Goal: Complete application form: Complete application form

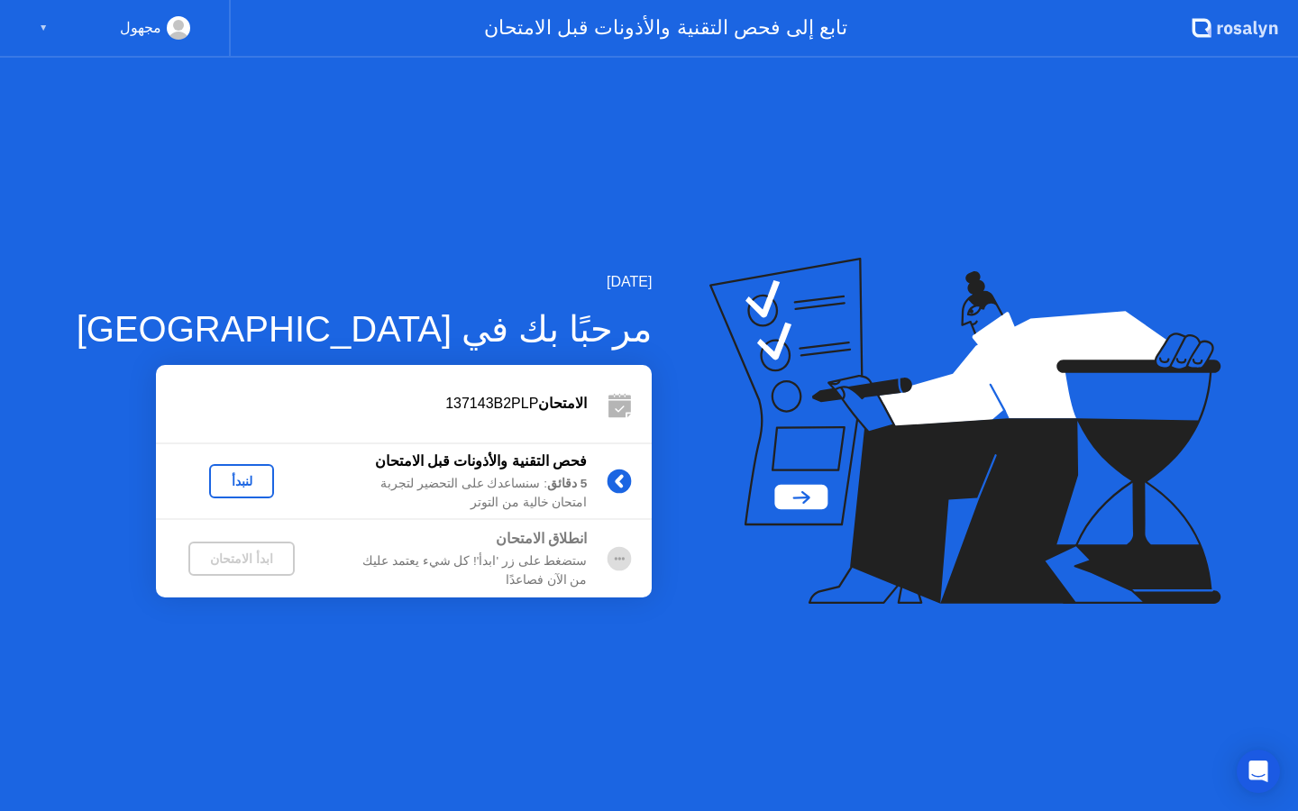
click at [216, 485] on div "لنبدأ" at bounding box center [241, 481] width 50 height 14
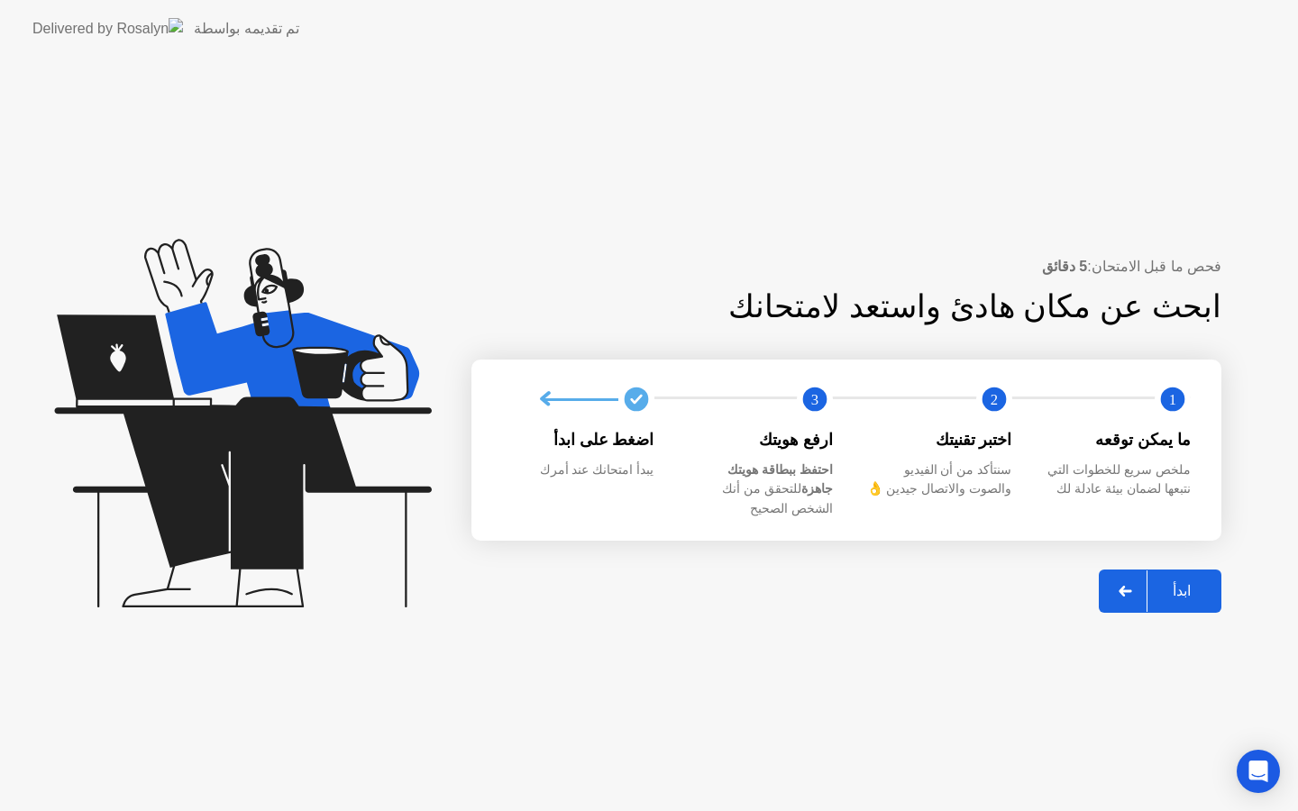
click at [1188, 583] on div "ابدأ" at bounding box center [1182, 590] width 69 height 17
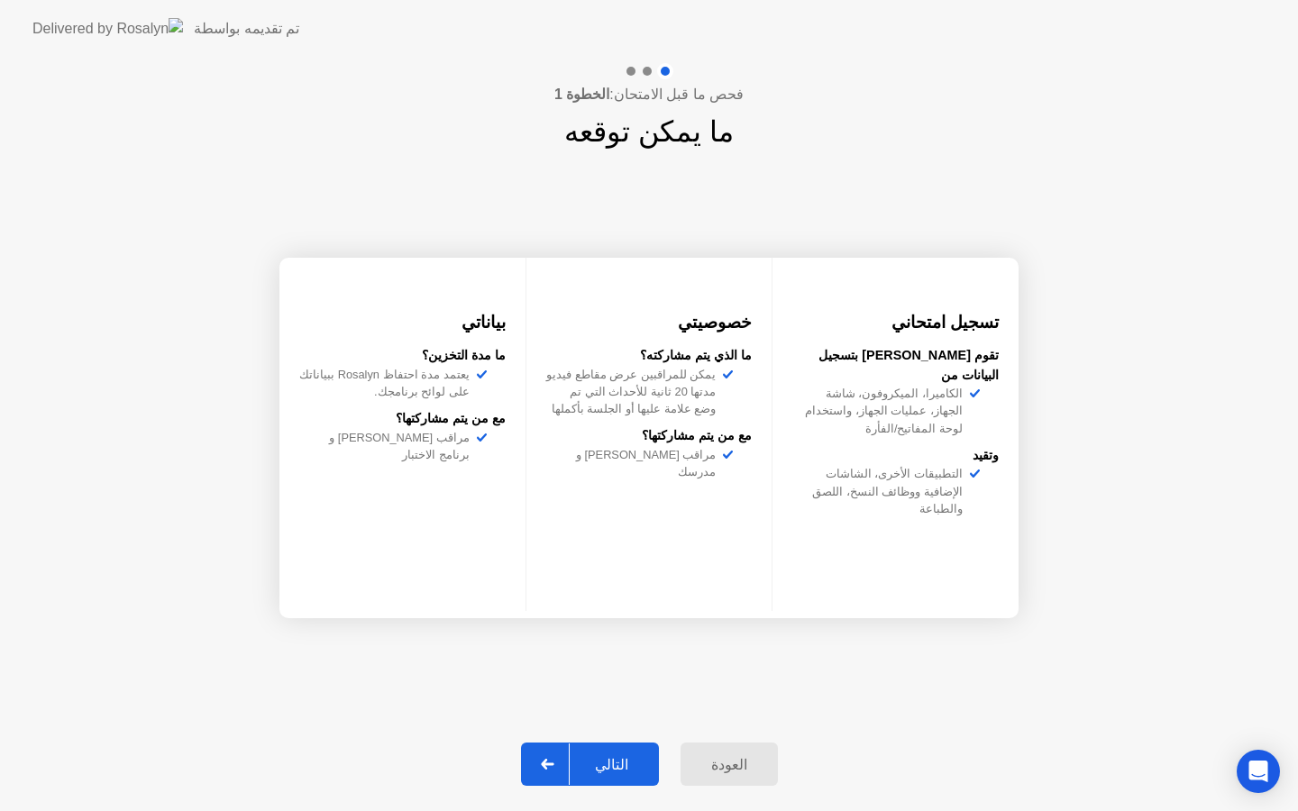
click at [554, 765] on icon at bounding box center [547, 764] width 13 height 11
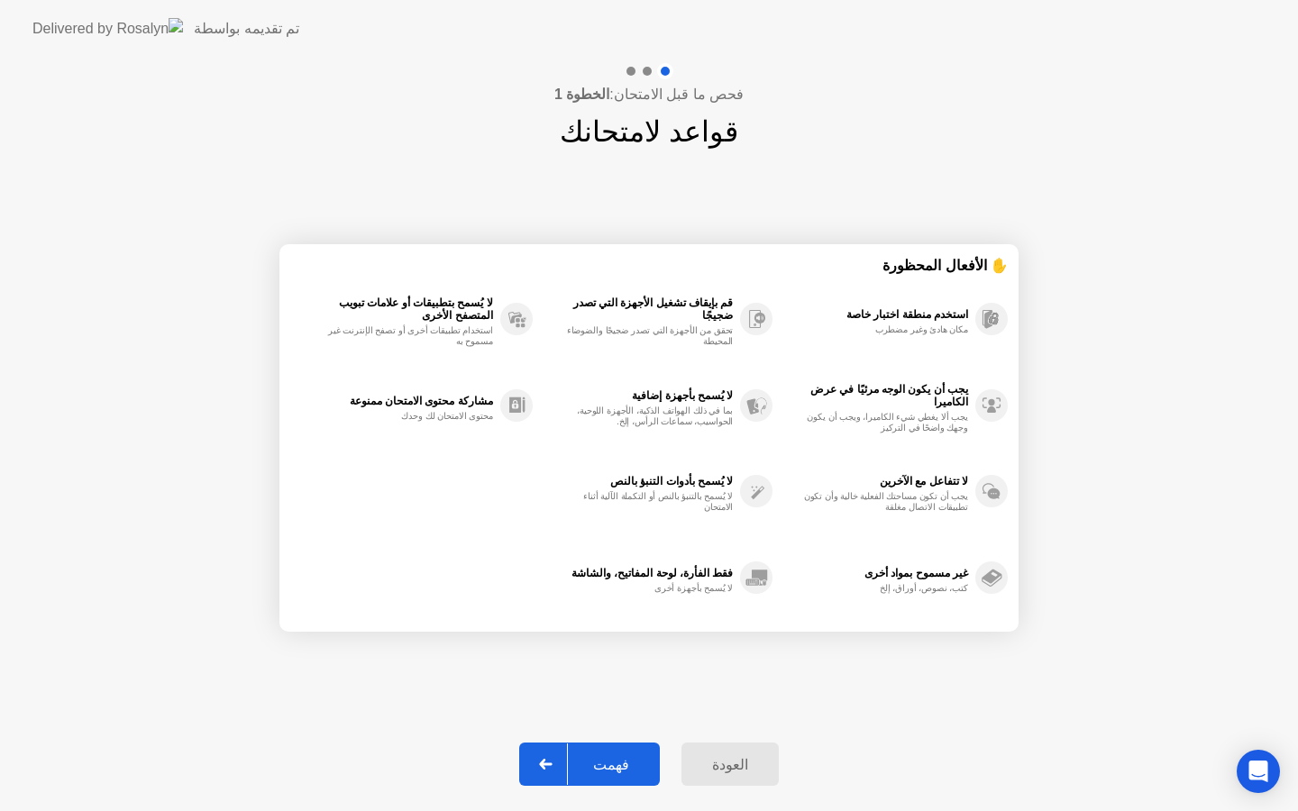
click at [552, 764] on icon at bounding box center [545, 764] width 13 height 11
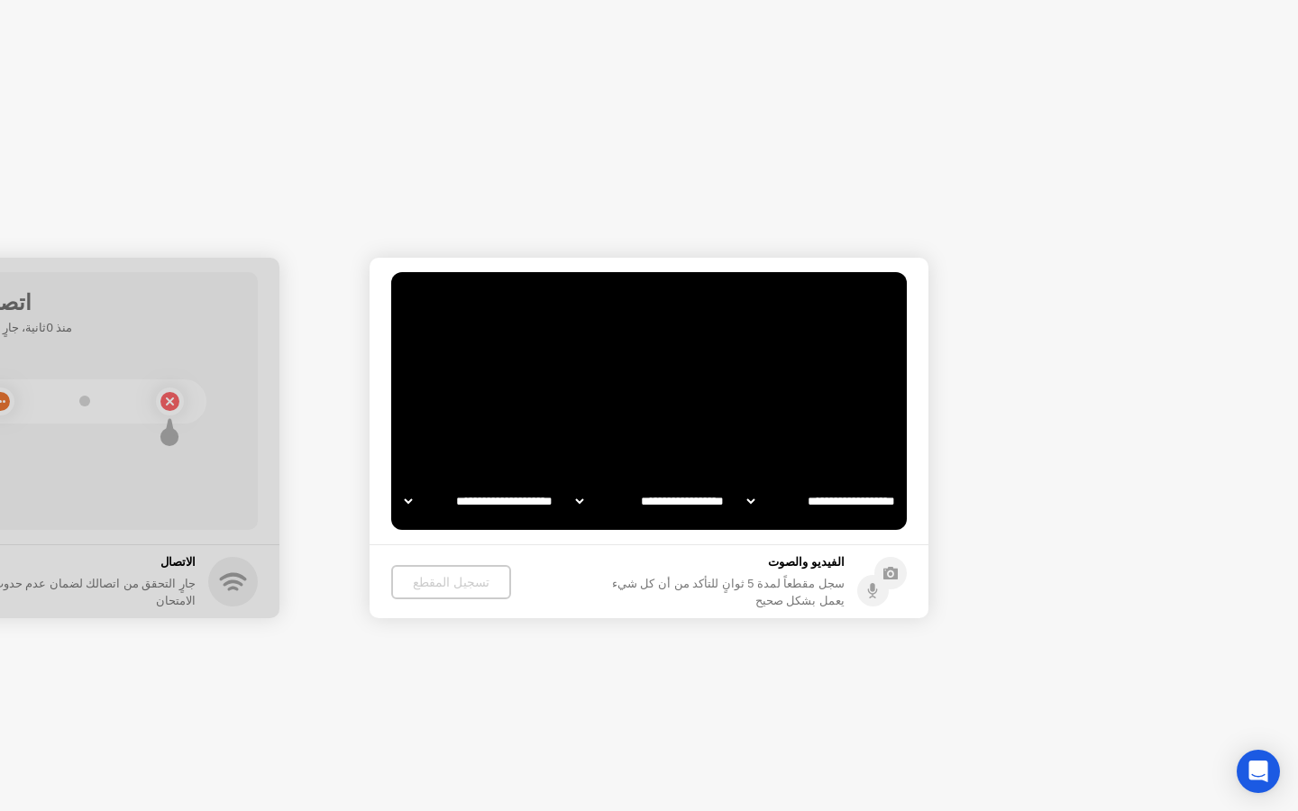
select select "**********"
select select "*******"
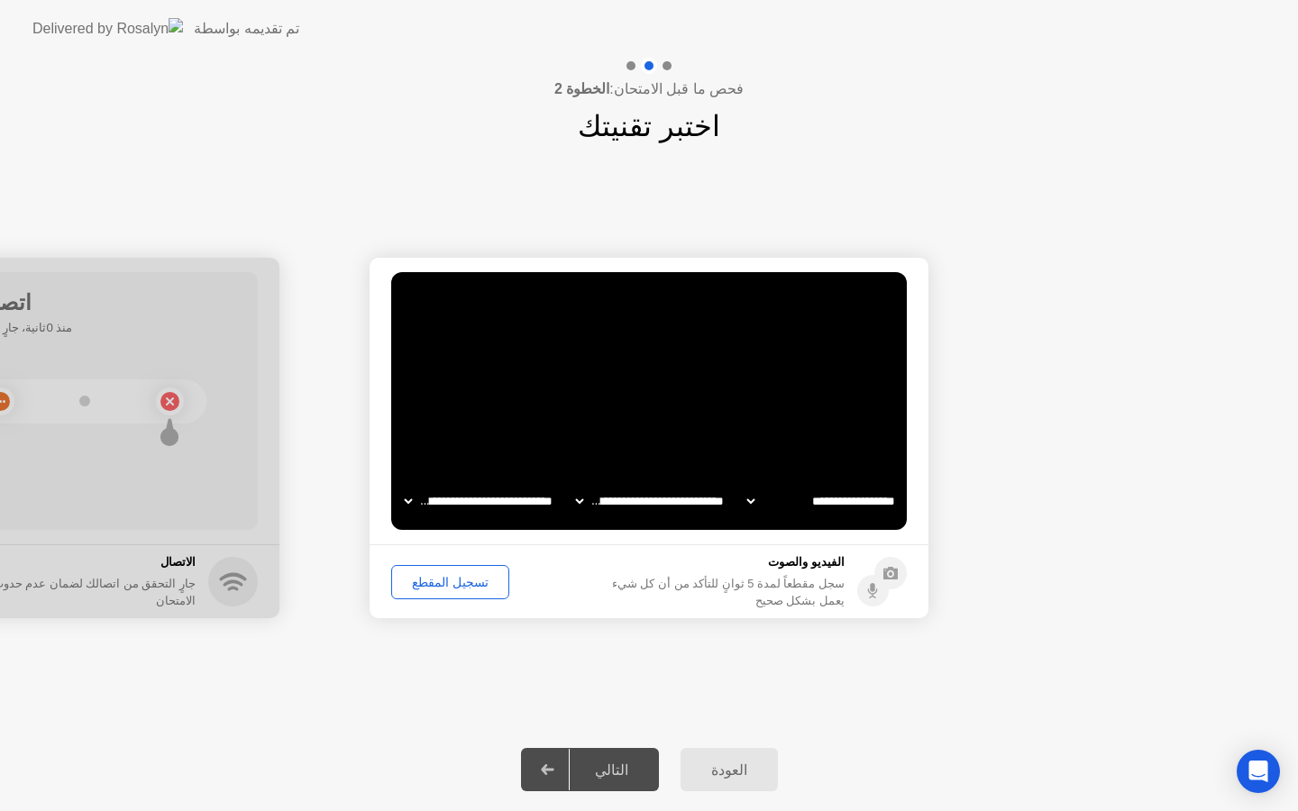
click at [445, 580] on div "تسجيل المقطع" at bounding box center [450, 582] width 105 height 14
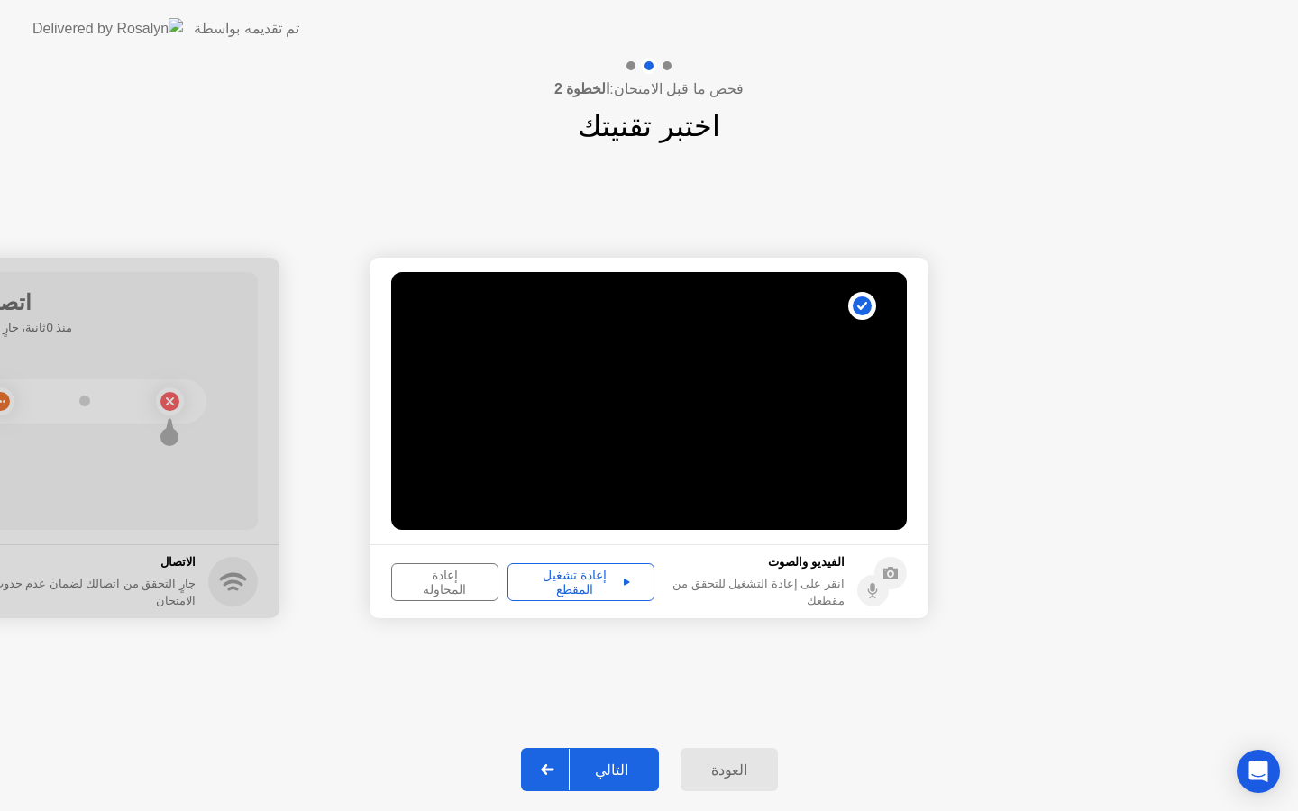
click at [602, 775] on div "التالي" at bounding box center [612, 770] width 84 height 17
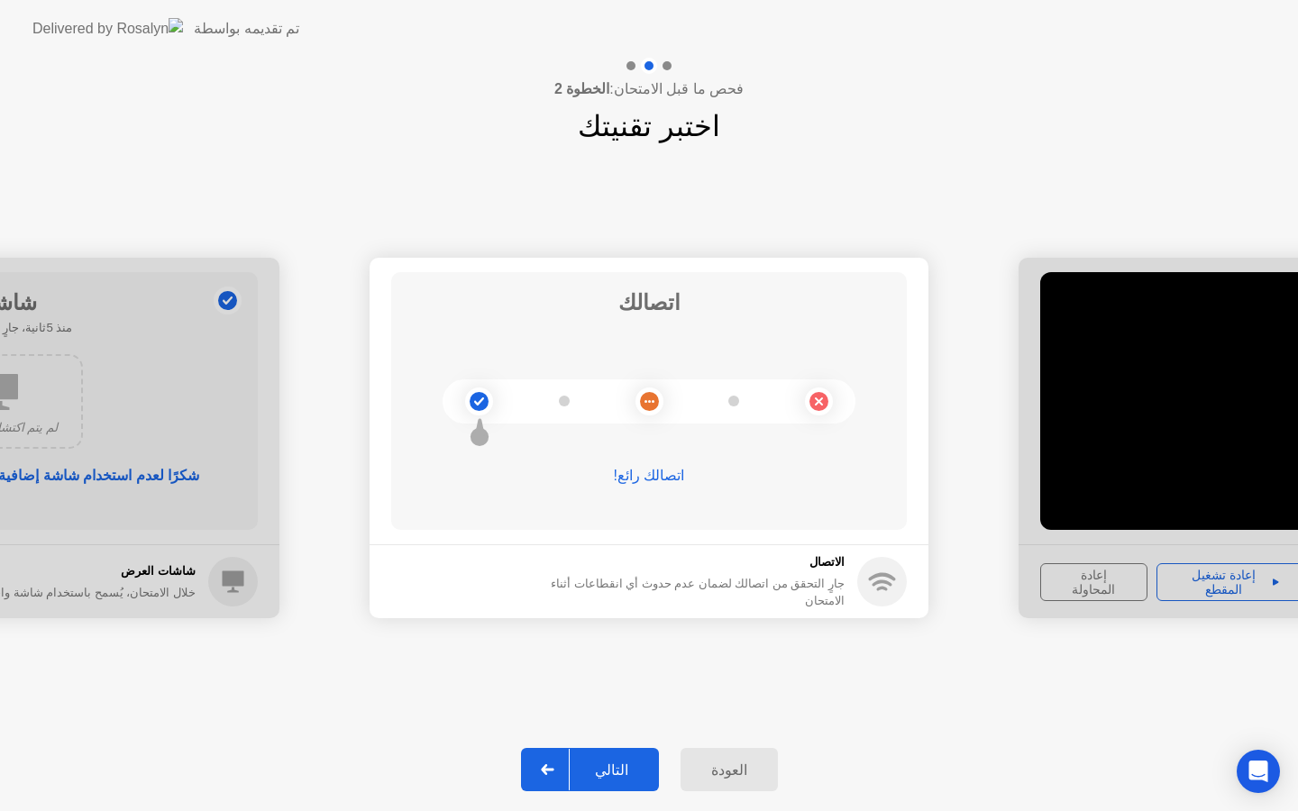
click at [601, 774] on div "التالي" at bounding box center [612, 770] width 84 height 17
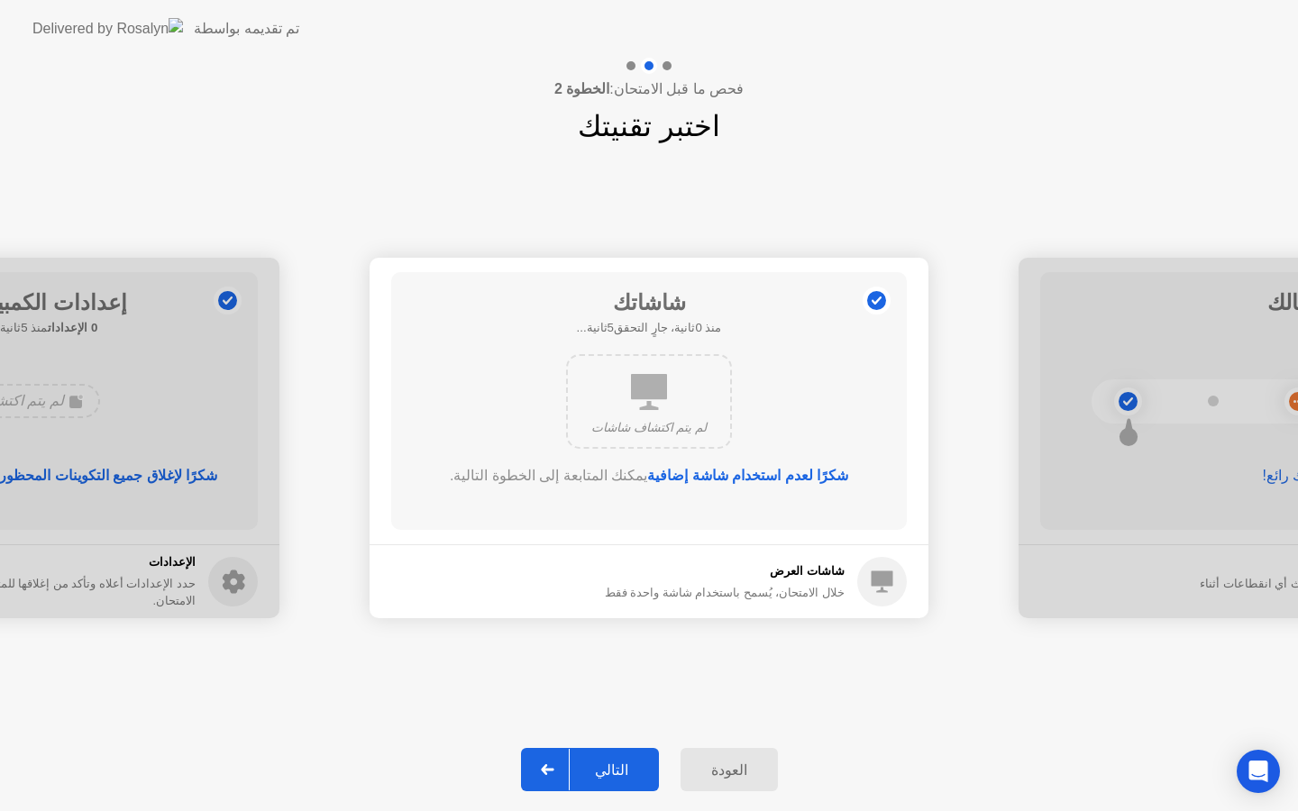
click at [601, 774] on div "التالي" at bounding box center [612, 770] width 84 height 17
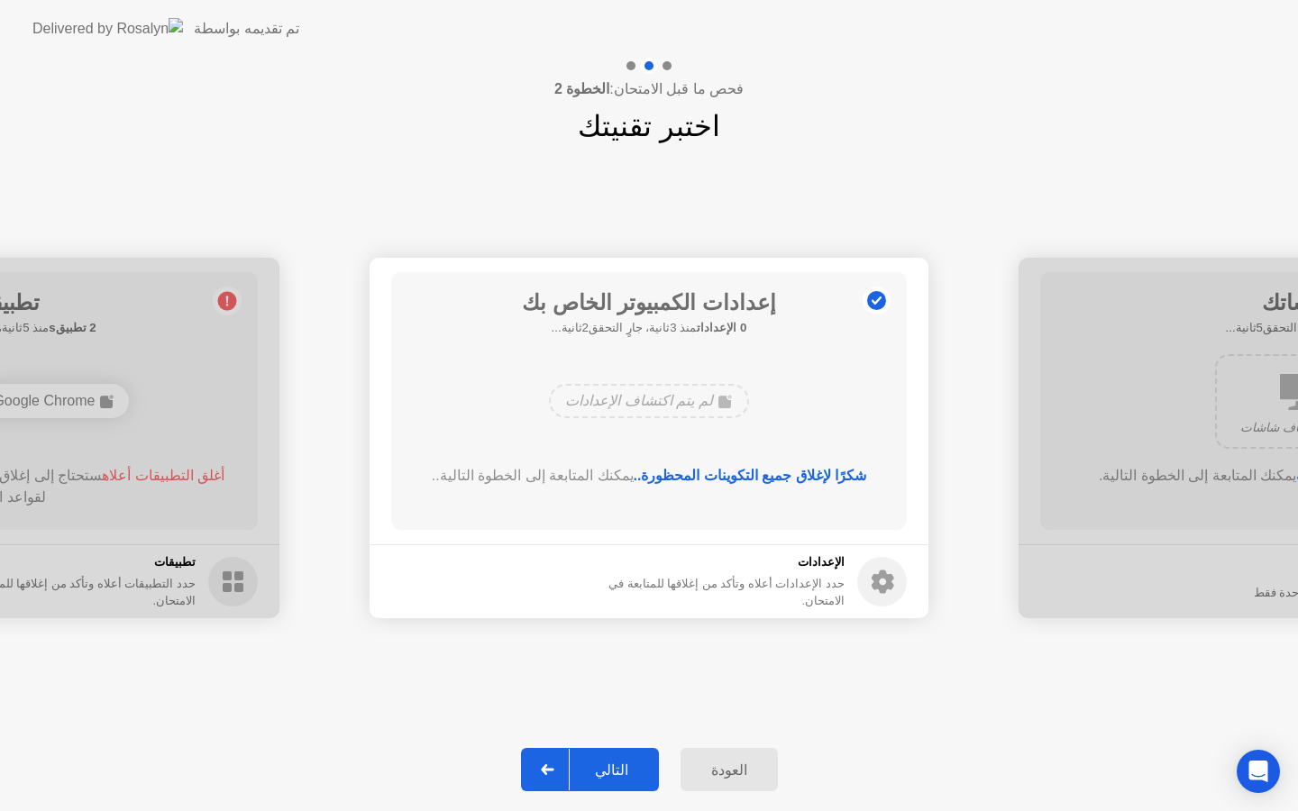
click at [599, 775] on div "التالي" at bounding box center [612, 770] width 84 height 17
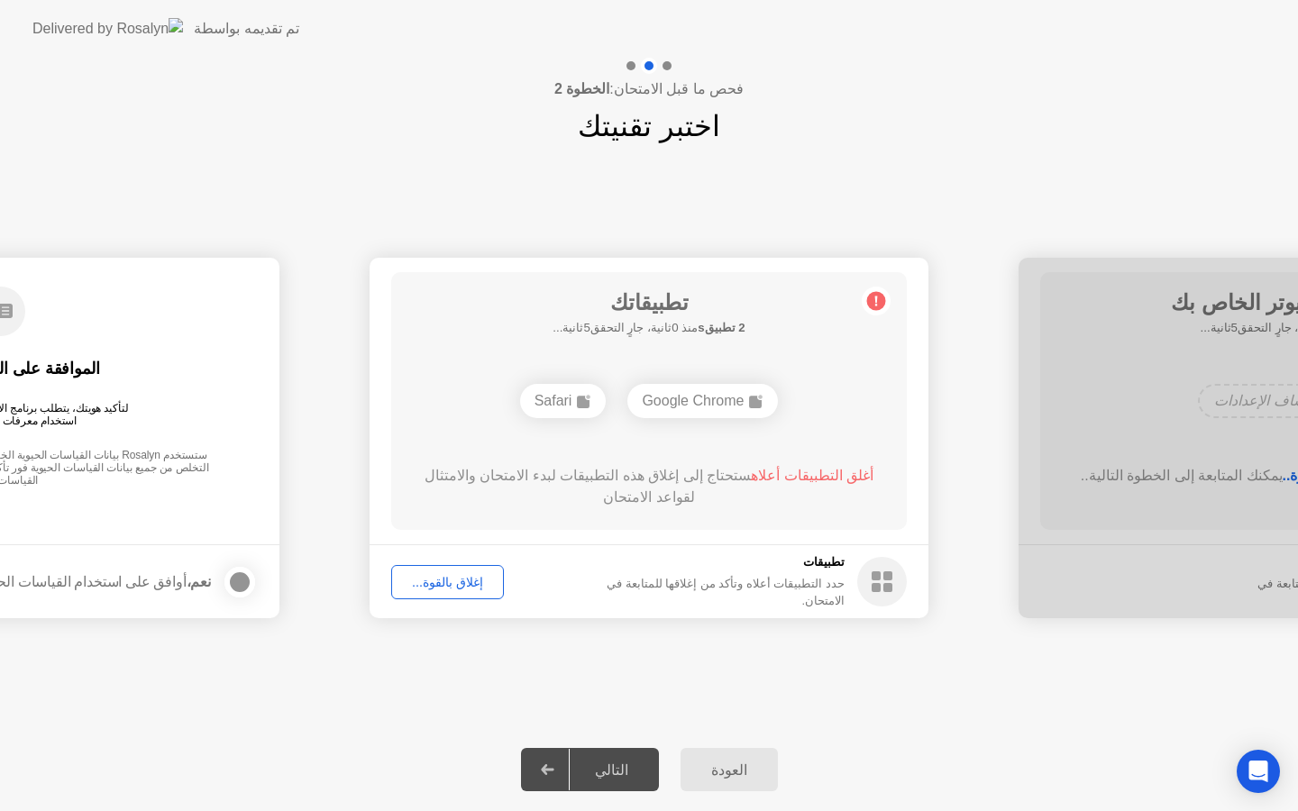
click at [463, 579] on div "إغلاق بالقوة..." at bounding box center [448, 582] width 100 height 14
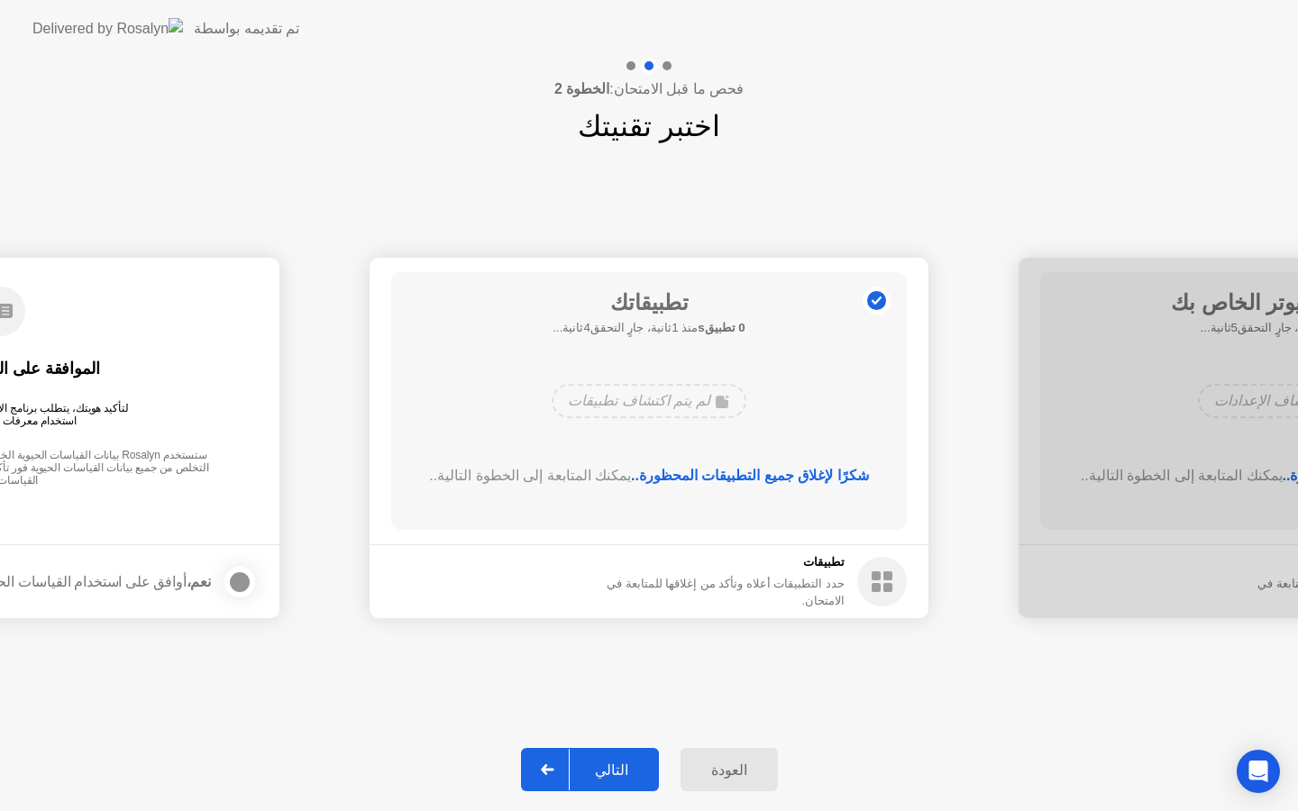
click at [603, 773] on div "التالي" at bounding box center [612, 770] width 84 height 17
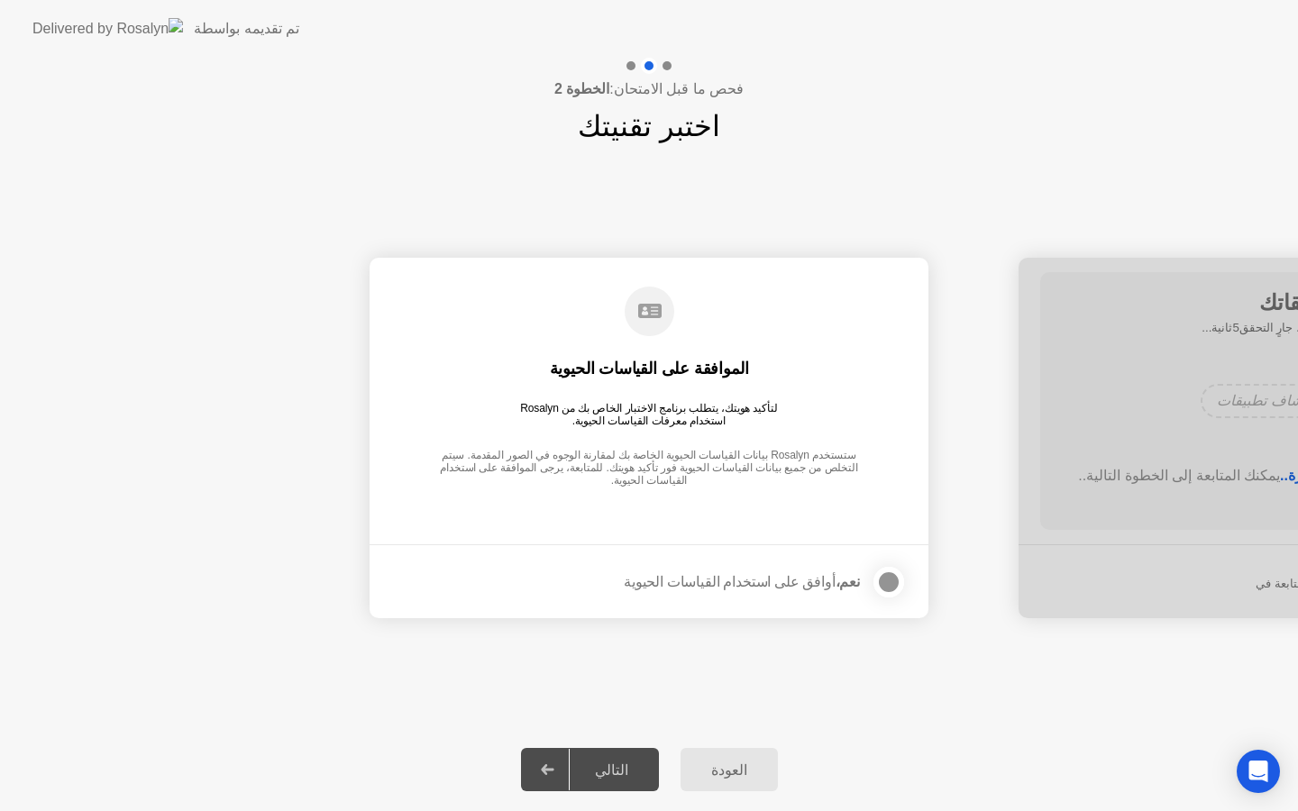
click at [889, 582] on div at bounding box center [889, 583] width 22 height 22
click at [614, 768] on div "التالي" at bounding box center [612, 770] width 84 height 17
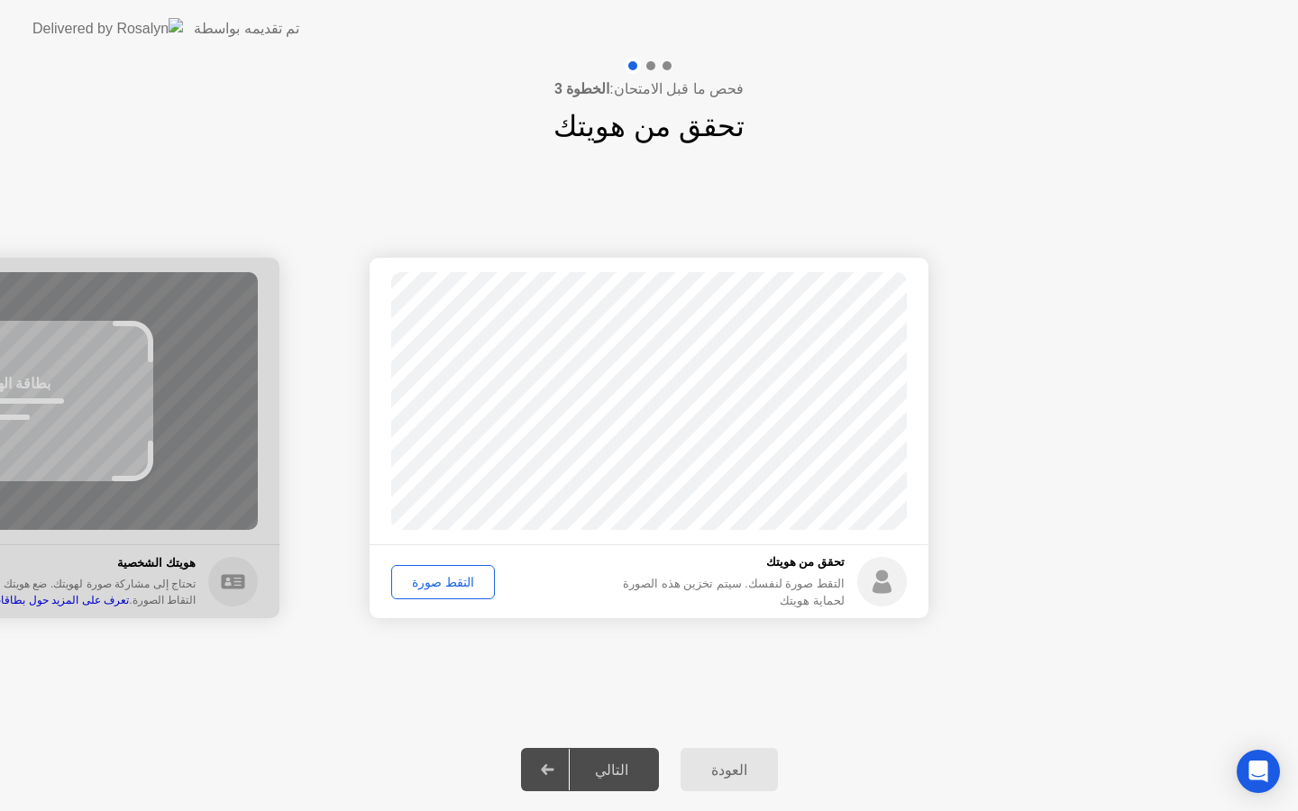
click at [436, 587] on div "التقط صورة" at bounding box center [443, 582] width 91 height 14
click at [445, 585] on div "إعادة الالتقاط" at bounding box center [447, 582] width 98 height 14
click at [441, 584] on div "التقط صورة" at bounding box center [443, 582] width 91 height 14
click at [616, 775] on div "التالي" at bounding box center [612, 770] width 84 height 17
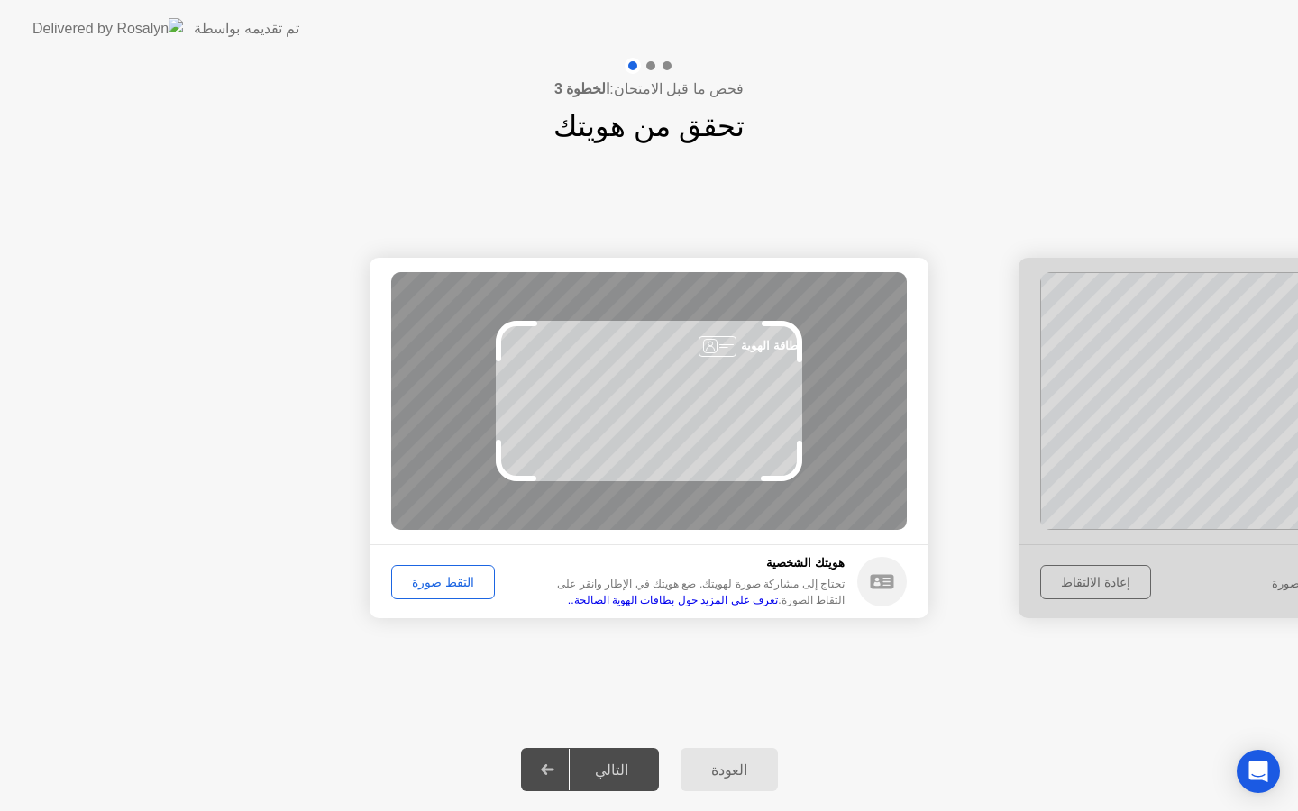
click at [451, 590] on div "التقط صورة" at bounding box center [443, 582] width 91 height 14
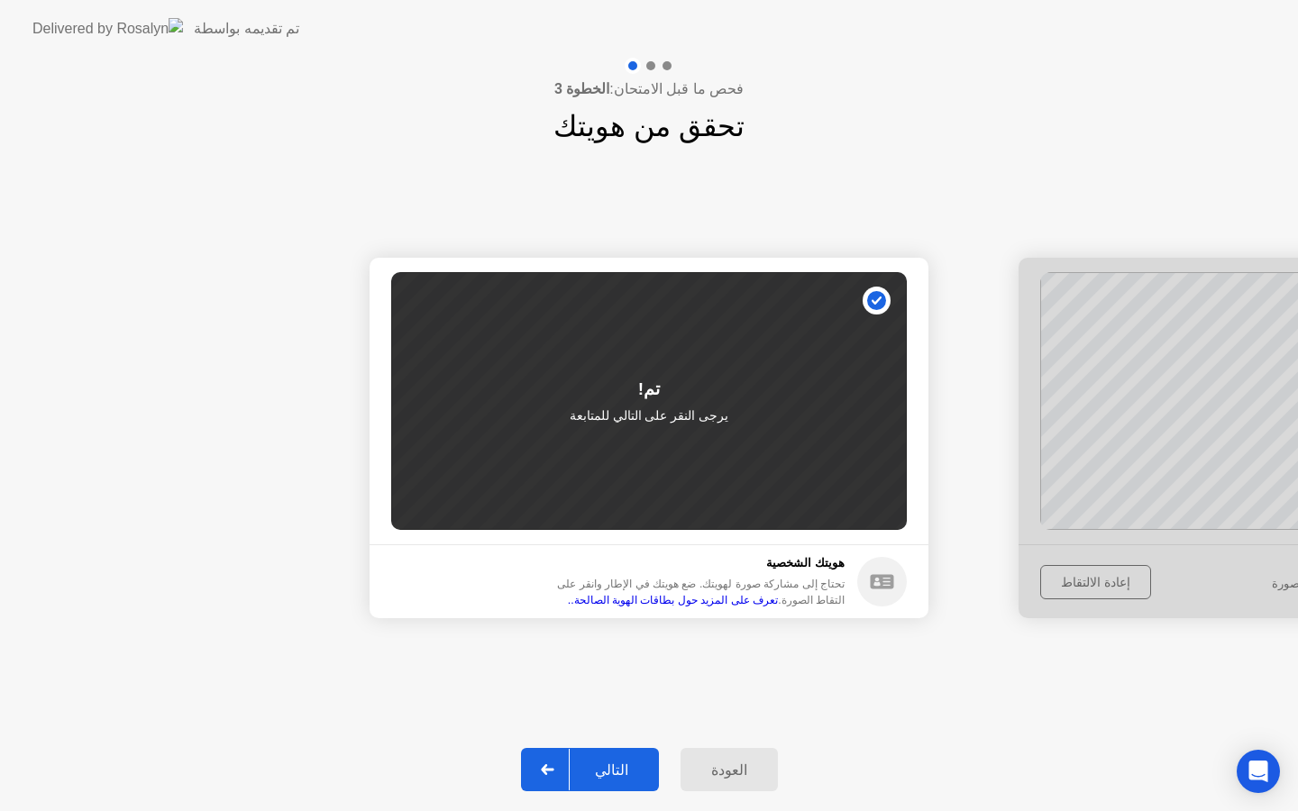
click at [613, 765] on div "التالي" at bounding box center [612, 770] width 84 height 17
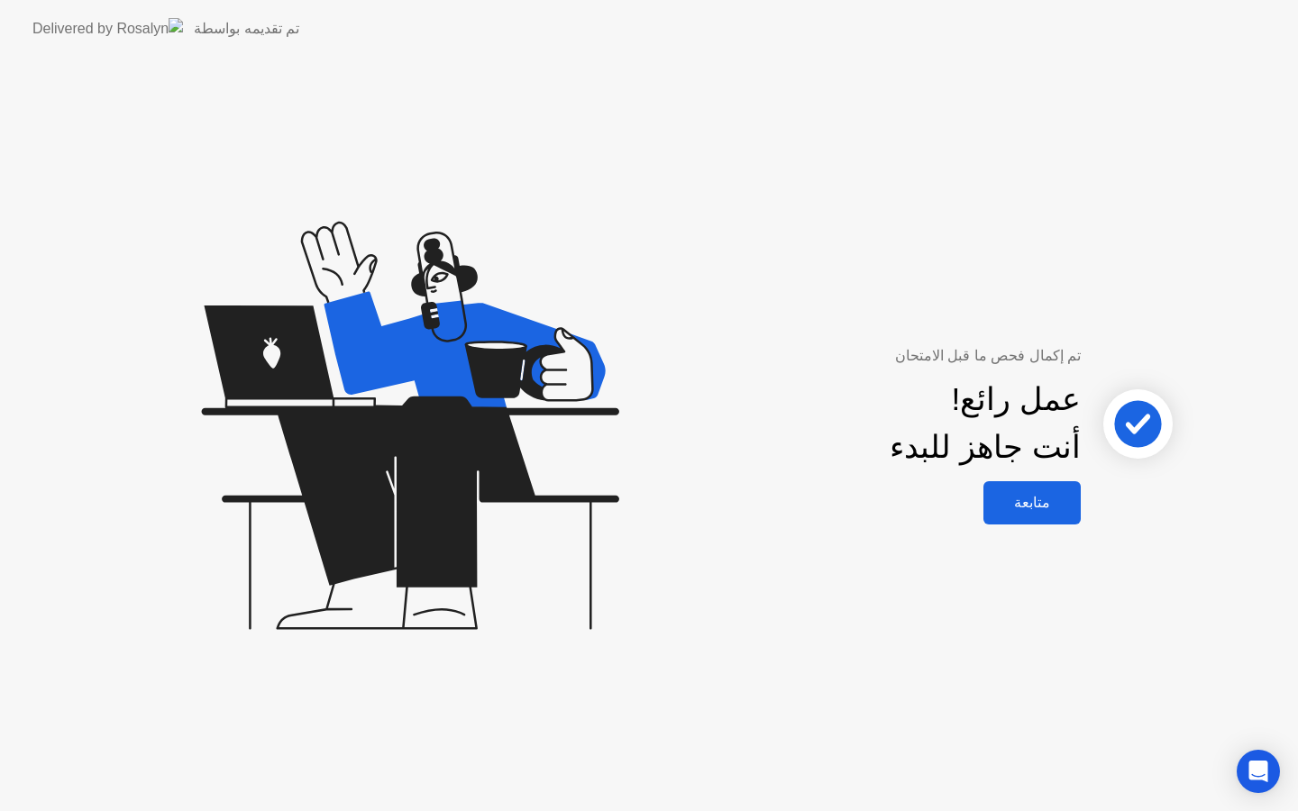
click at [1021, 518] on button "متابعة" at bounding box center [1032, 502] width 97 height 43
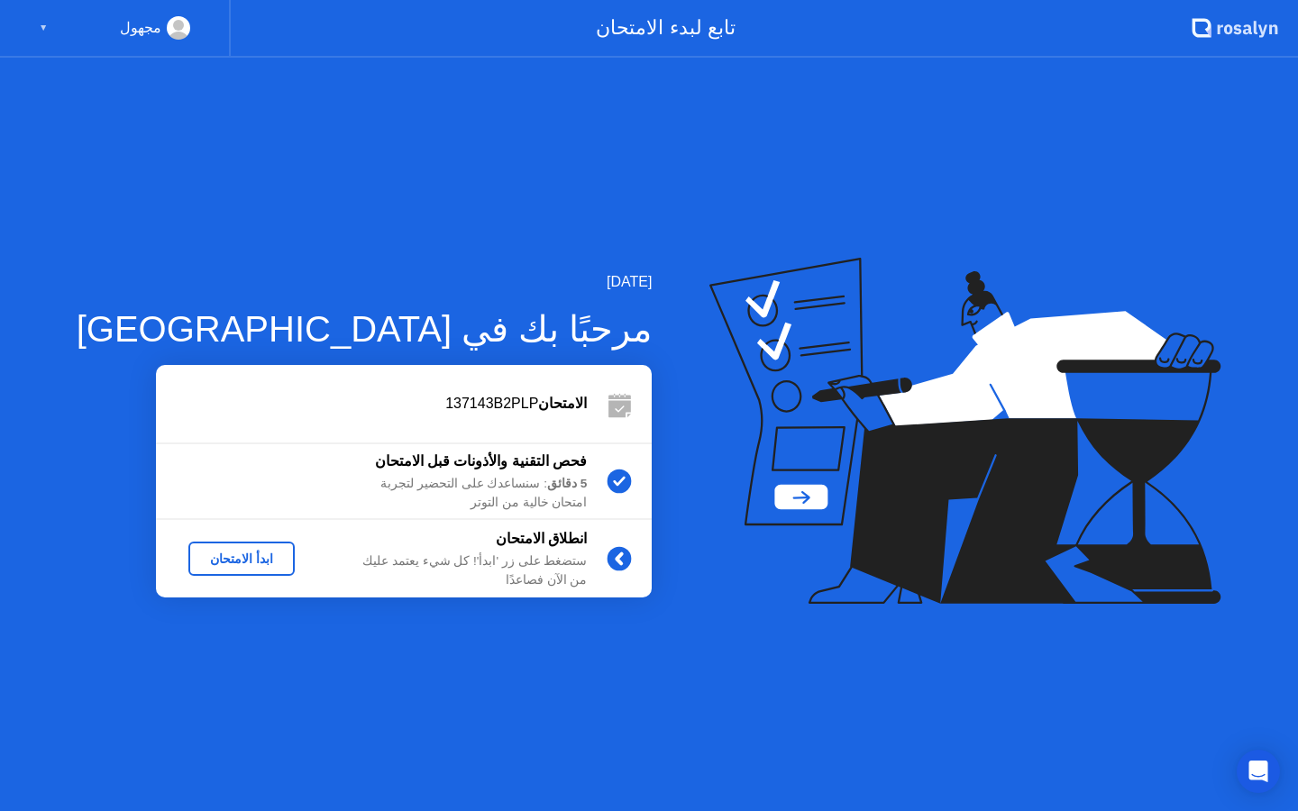
click at [224, 561] on div "ابدأ الامتحان" at bounding box center [242, 559] width 92 height 14
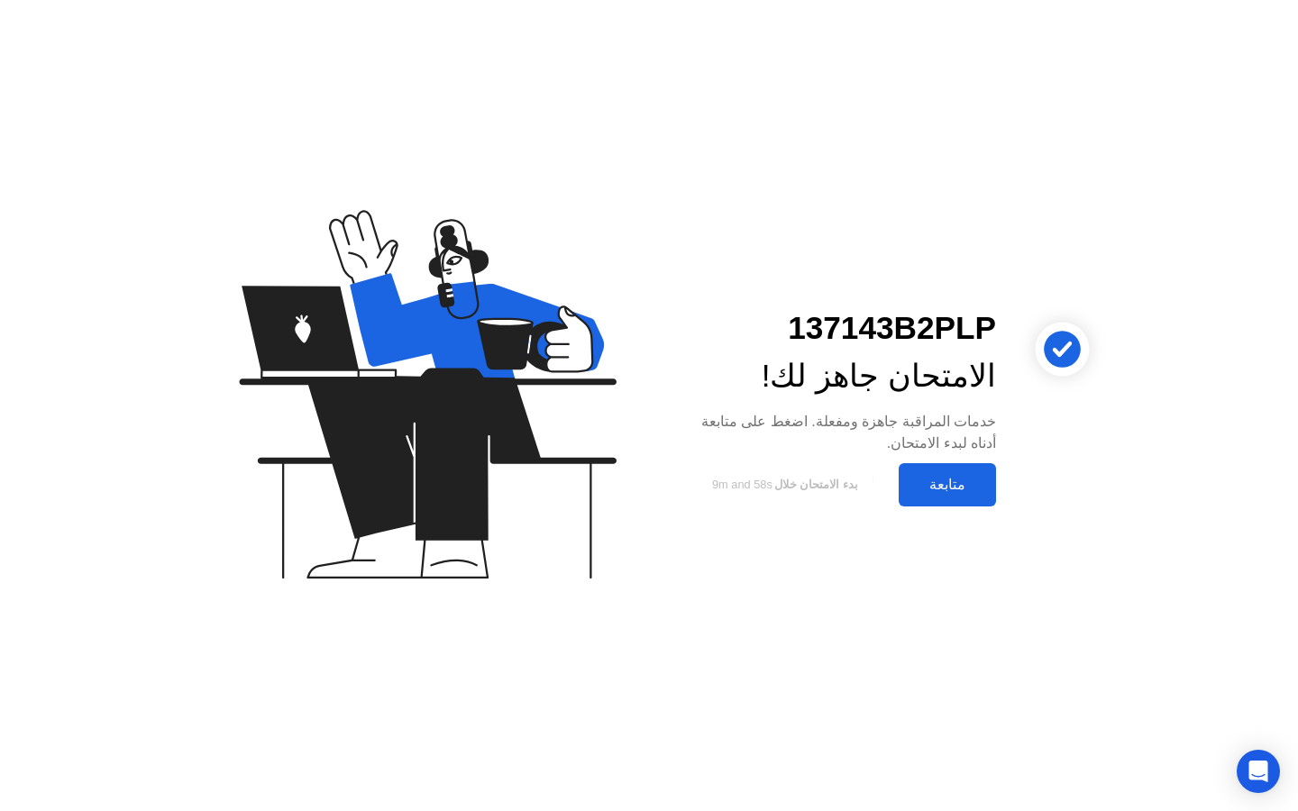
click at [934, 483] on div "متابعة" at bounding box center [947, 484] width 87 height 17
